Goal: Task Accomplishment & Management: Use online tool/utility

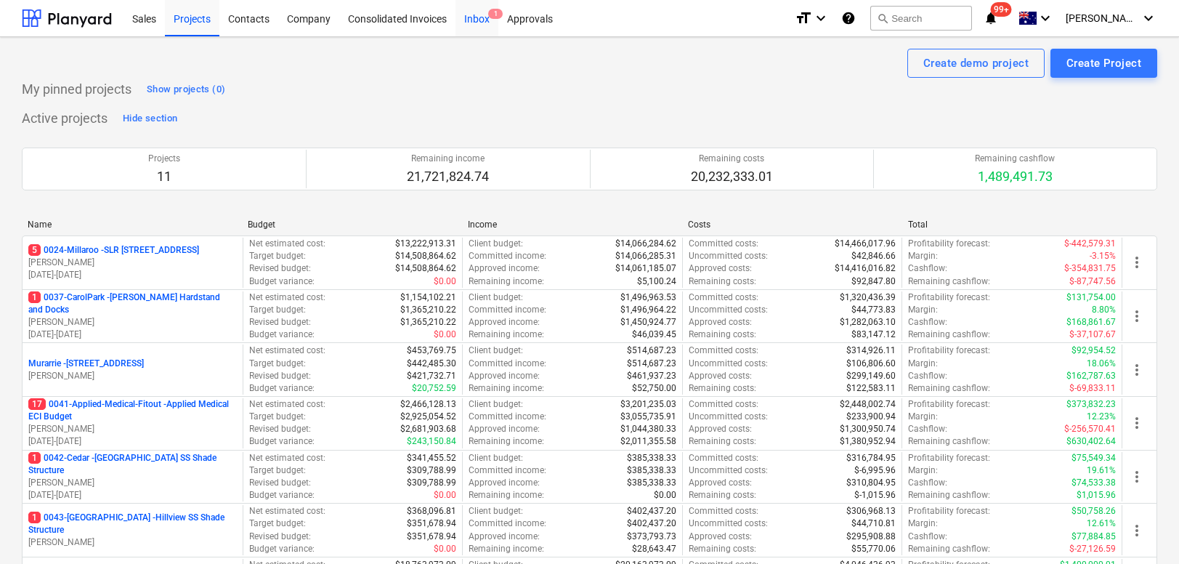
click at [473, 18] on div "Inbox 1" at bounding box center [476, 17] width 43 height 37
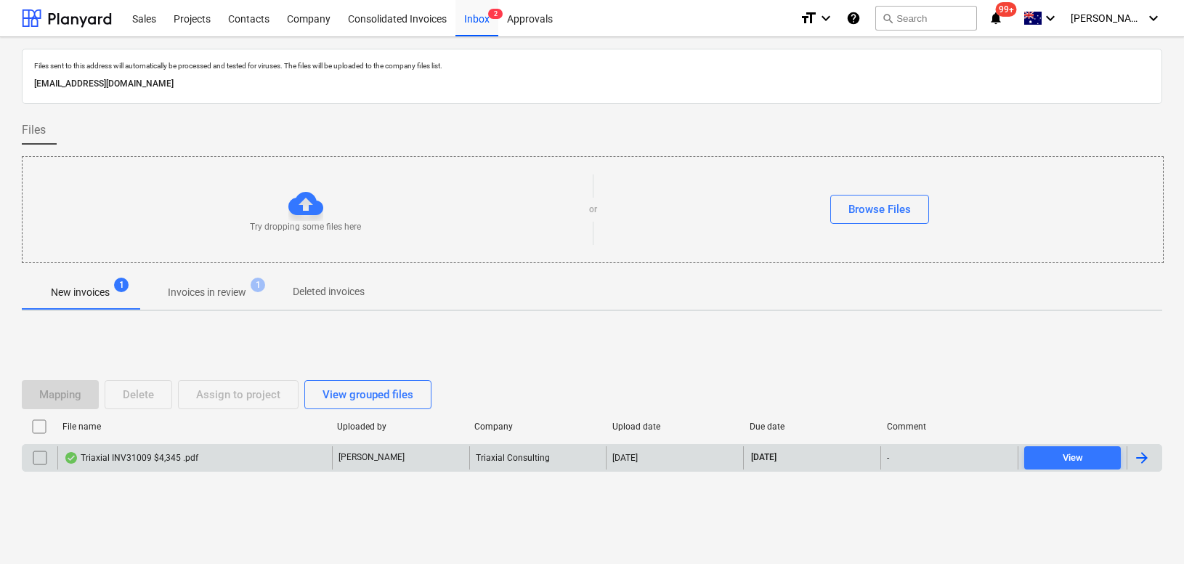
click at [150, 458] on div "Triaxial INV31009 $4,345 .pdf" at bounding box center [131, 458] width 134 height 12
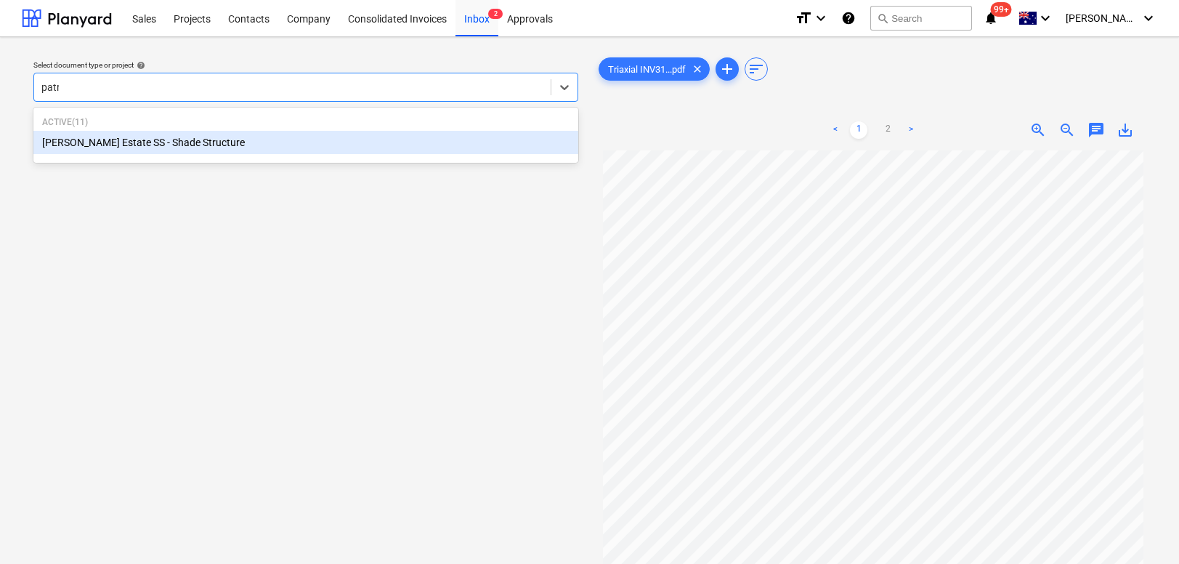
type input "patri"
click at [106, 147] on div "[PERSON_NAME] Estate SS - Shade Structure" at bounding box center [305, 142] width 545 height 23
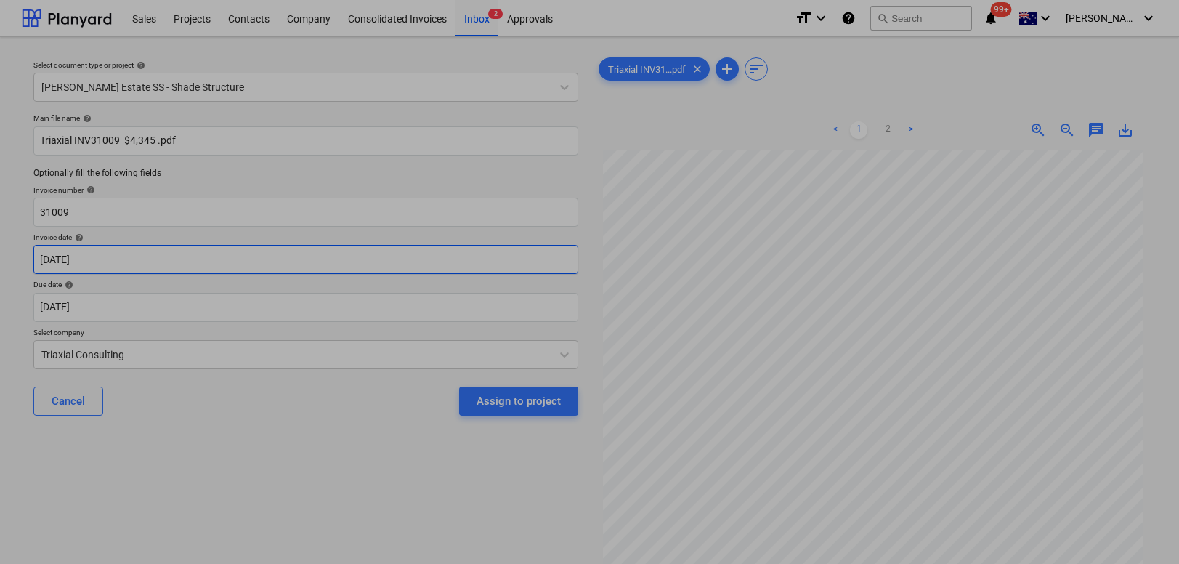
click at [123, 259] on body "Sales Projects Contacts Company Consolidated Invoices Inbox 2 Approvals format_…" at bounding box center [589, 282] width 1179 height 564
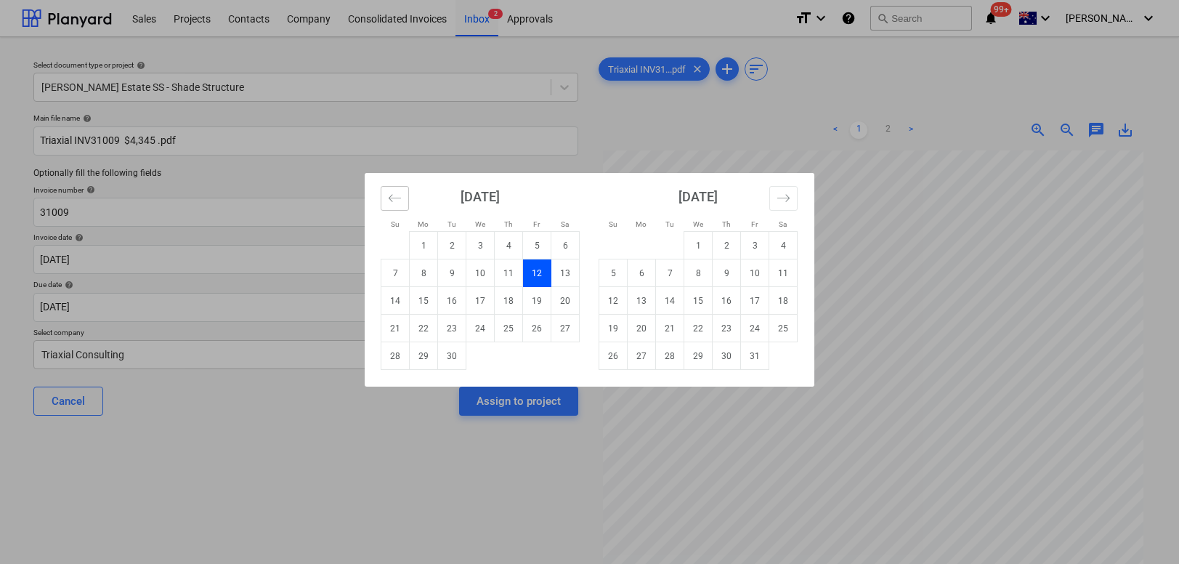
click at [393, 199] on icon "Move backward to switch to the previous month." at bounding box center [395, 198] width 14 height 14
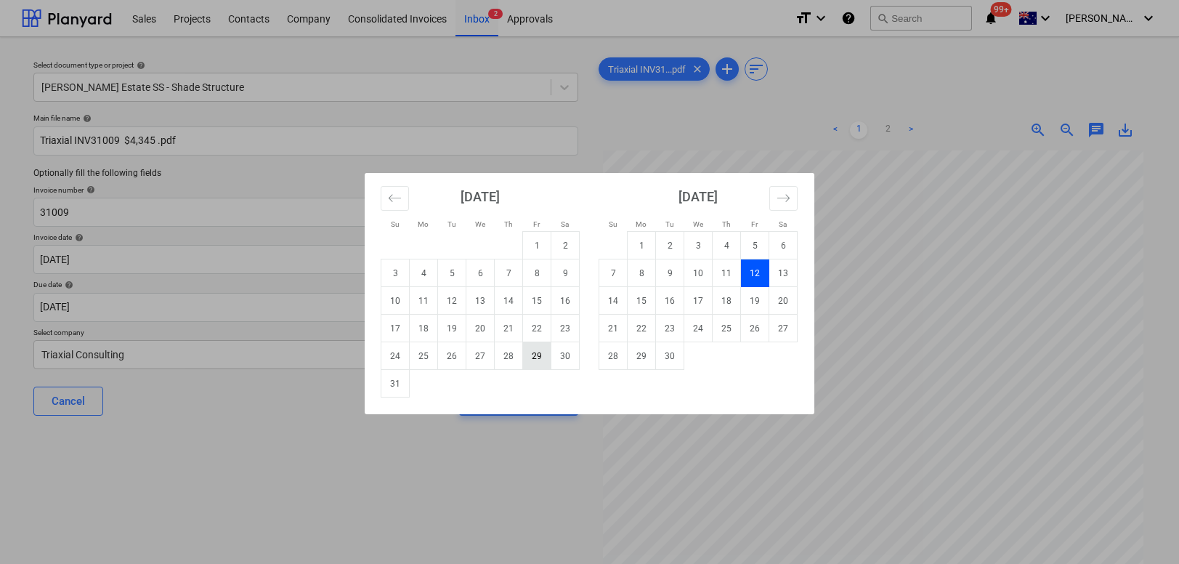
click at [538, 355] on td "29" at bounding box center [537, 356] width 28 height 28
type input "[DATE]"
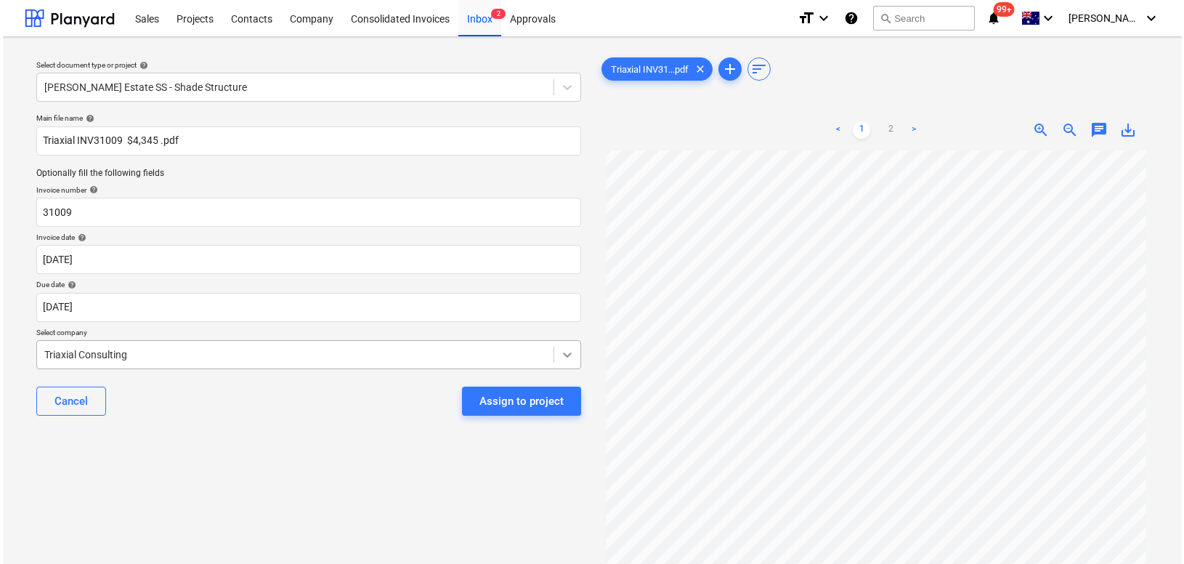
scroll to position [54, 0]
click at [507, 402] on div "Assign to project" at bounding box center [519, 401] width 84 height 19
